Goal: Navigation & Orientation: Find specific page/section

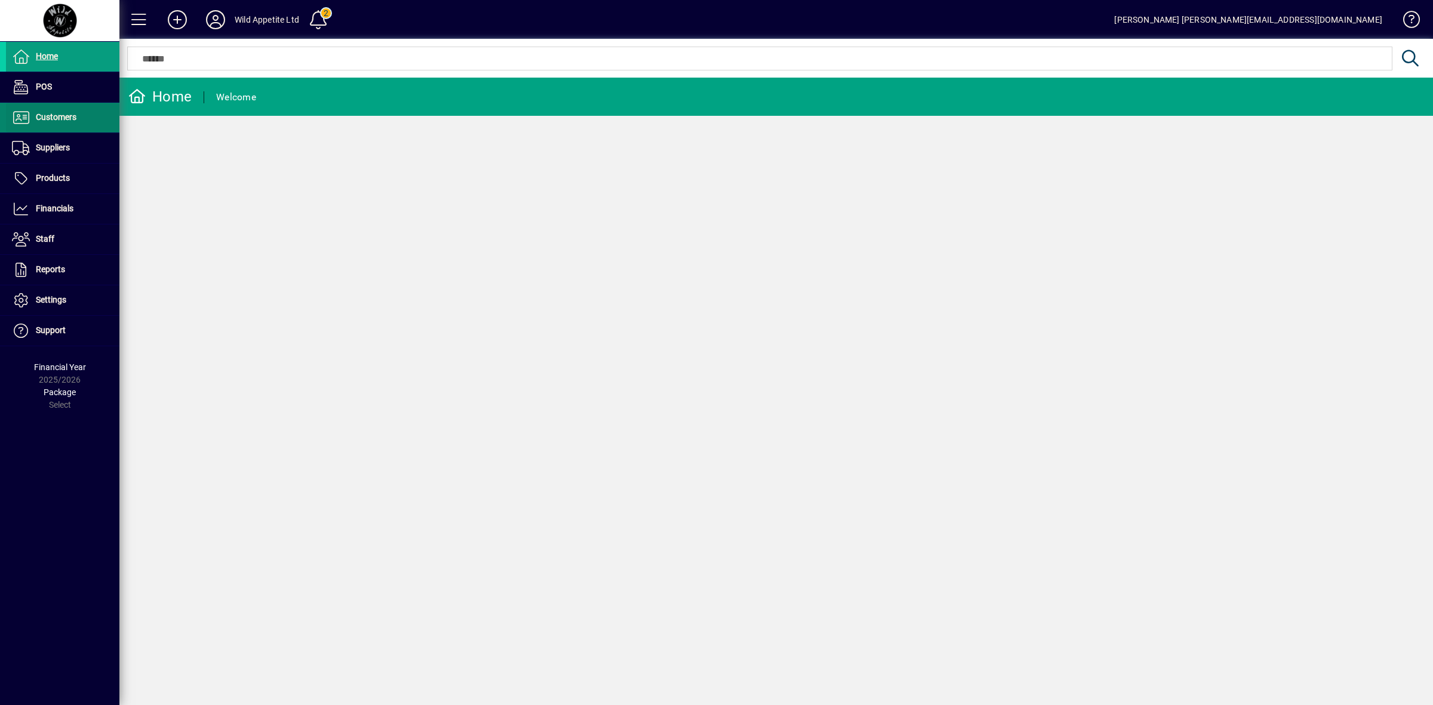
click at [76, 115] on span "Customers" at bounding box center [56, 117] width 41 height 10
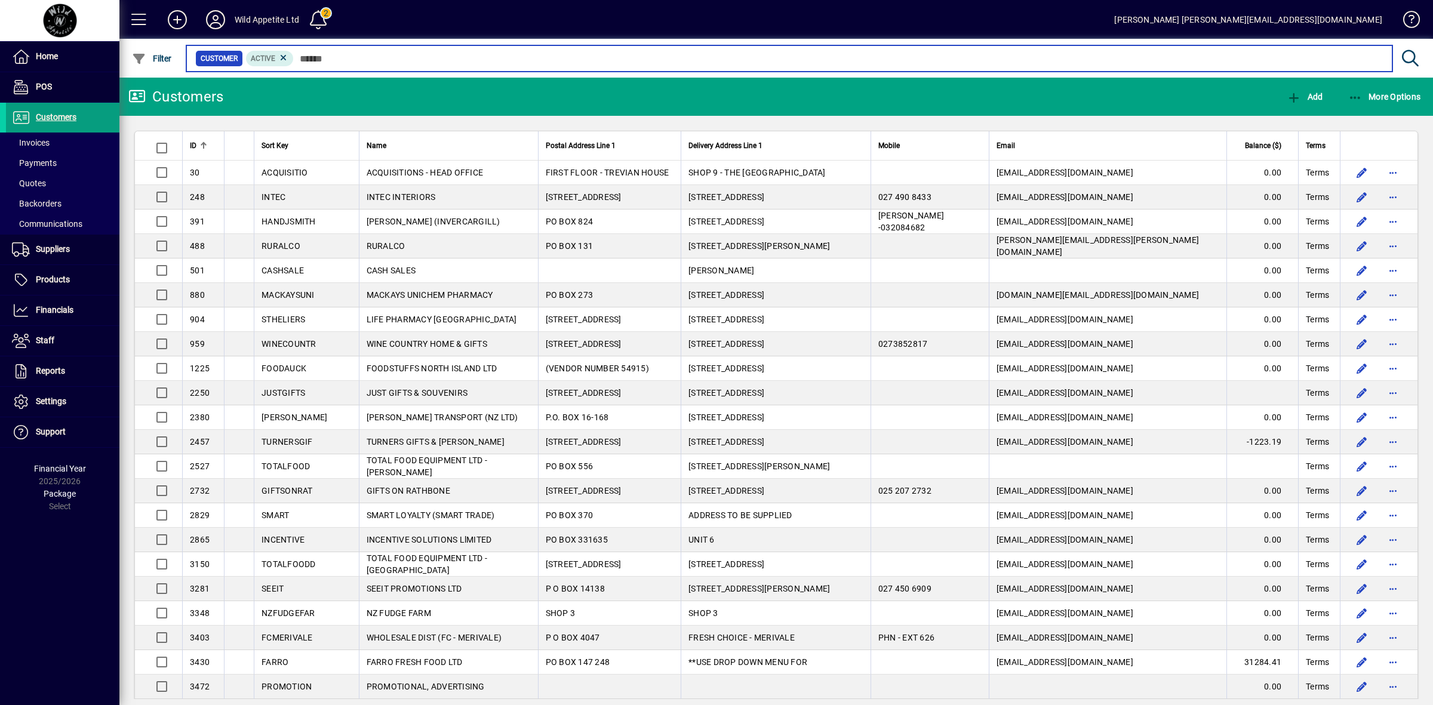
click at [306, 53] on input "text" at bounding box center [838, 58] width 1089 height 17
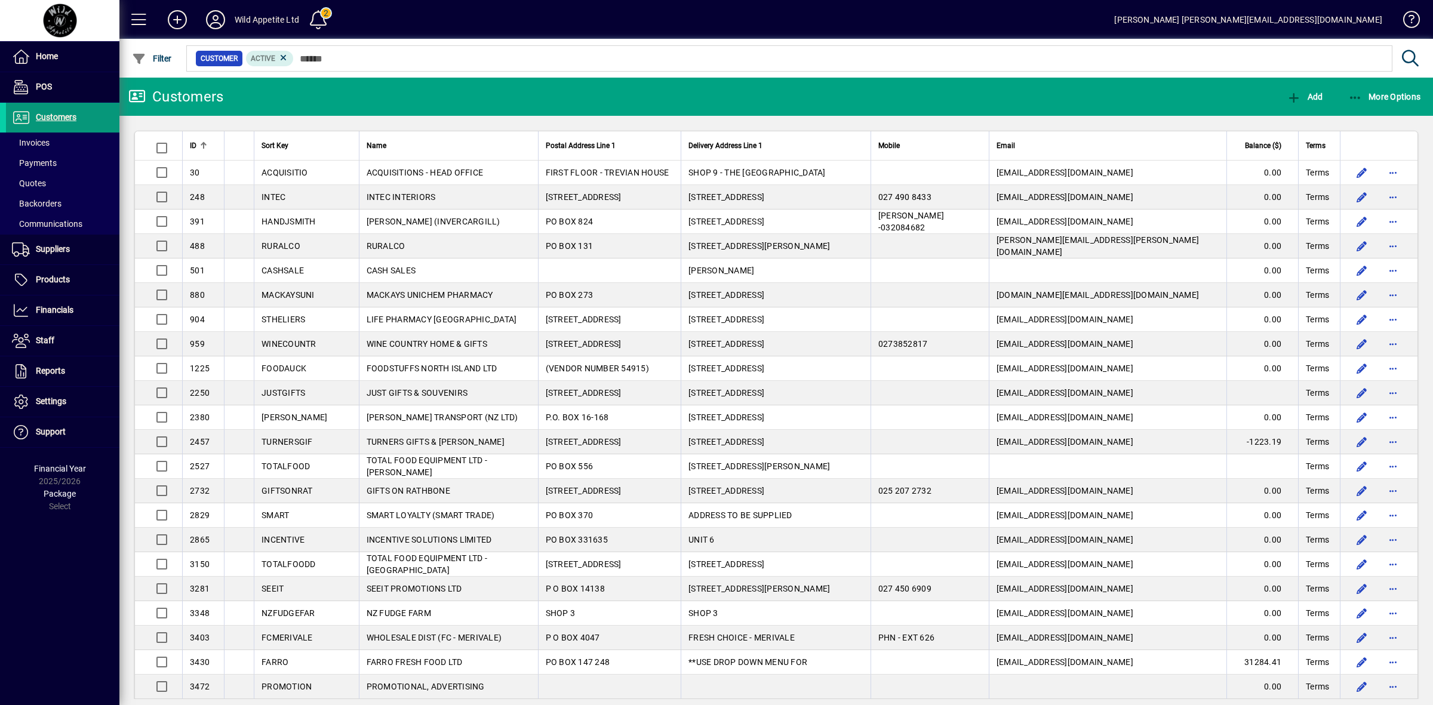
click at [59, 115] on span "Customers" at bounding box center [56, 117] width 41 height 10
click at [281, 57] on icon at bounding box center [283, 58] width 11 height 11
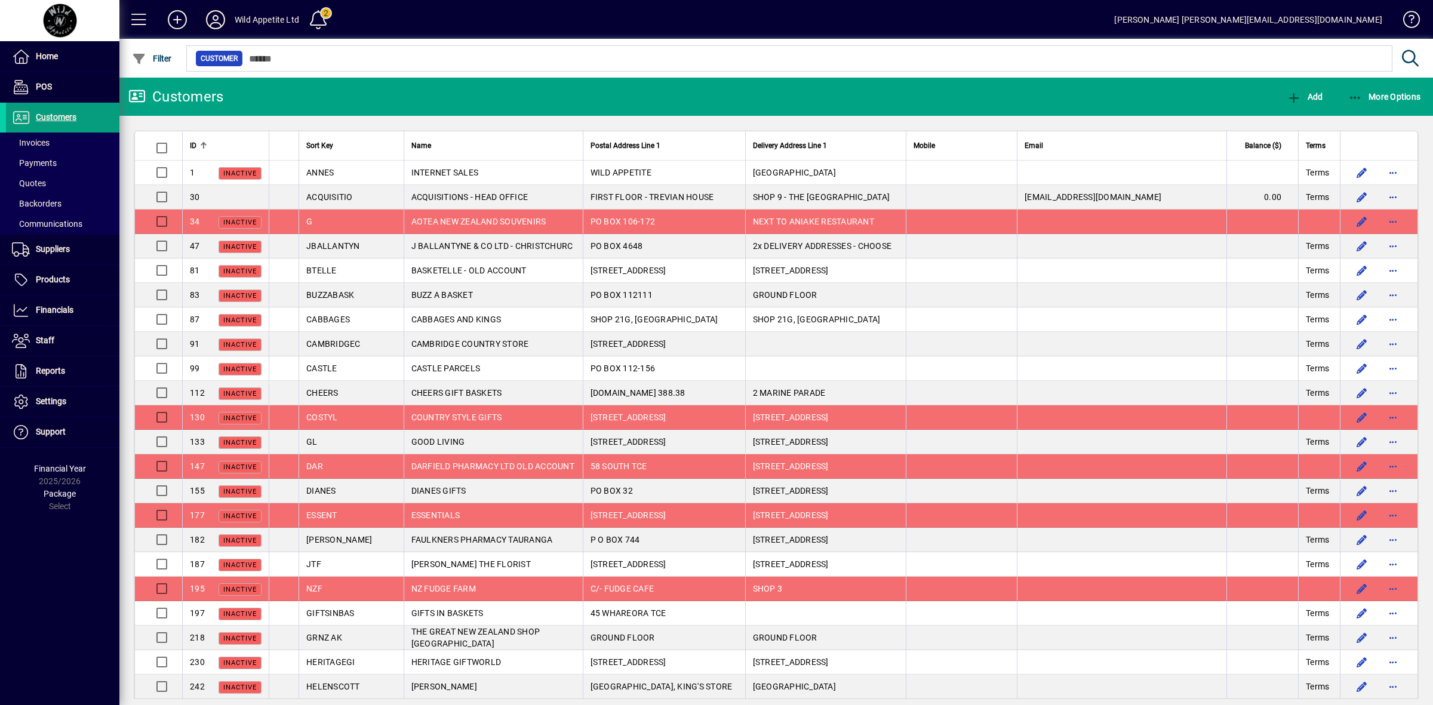
click at [210, 23] on icon at bounding box center [216, 19] width 24 height 19
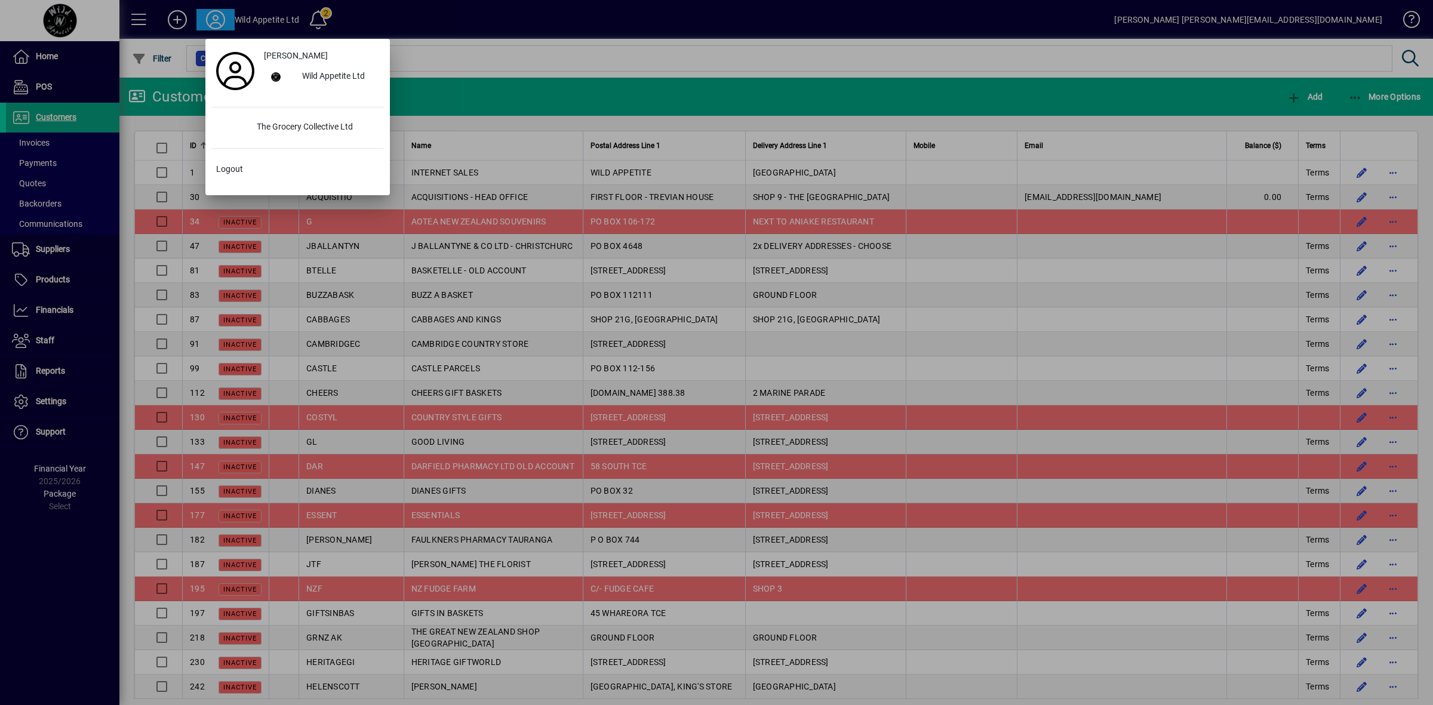
click at [275, 141] on div "Grant Pemberton Wild Appetite Ltd The Grocery Collective Ltd Logout" at bounding box center [297, 117] width 173 height 145
click at [275, 126] on div "The Grocery Collective Ltd" at bounding box center [315, 127] width 137 height 21
